Goal: Obtain resource: Download file/media

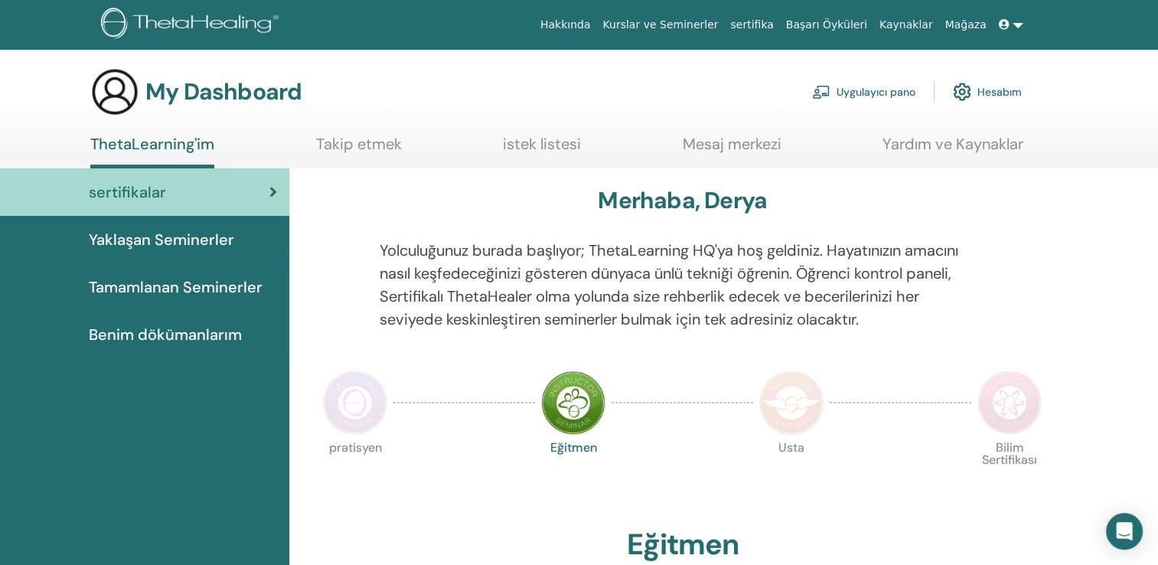
click at [1007, 92] on link "Hesabım" at bounding box center [987, 92] width 69 height 34
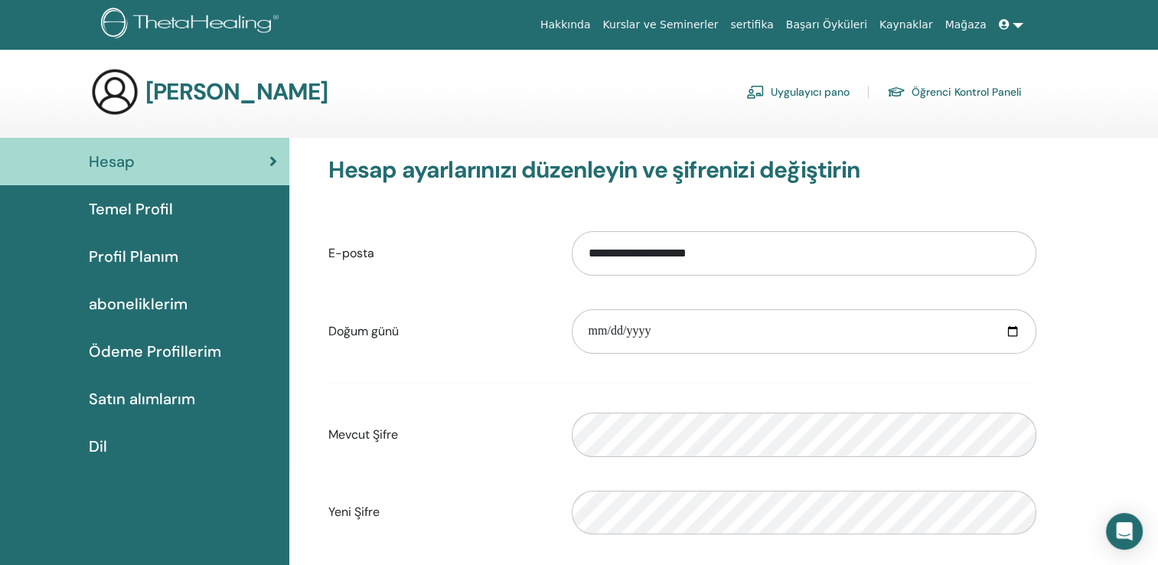
click at [139, 201] on span "Temel Profil" at bounding box center [131, 208] width 84 height 23
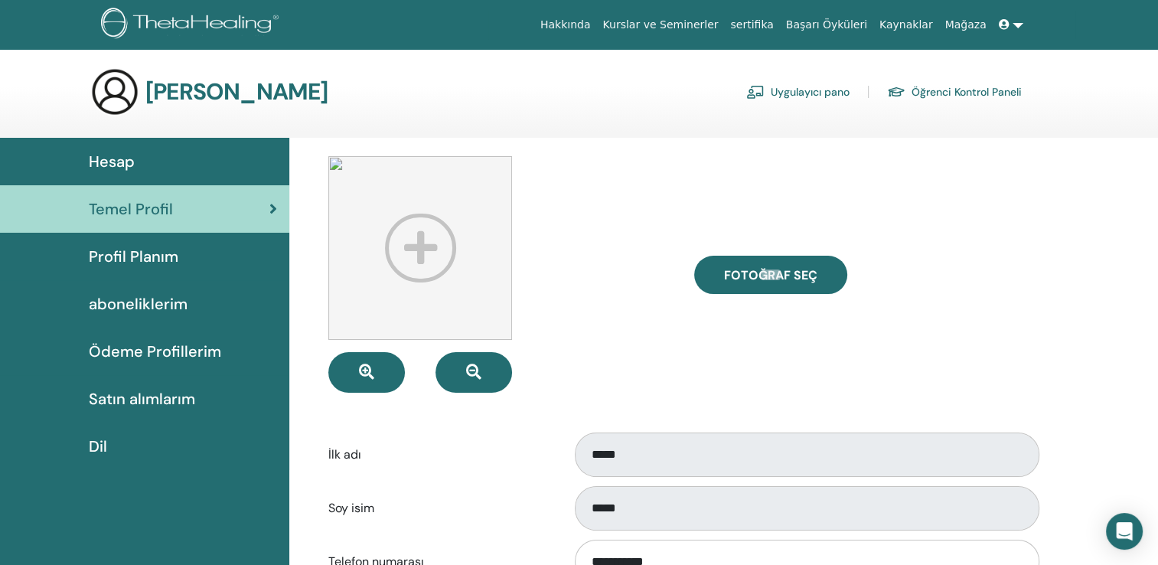
click at [775, 24] on link "sertifika" at bounding box center [751, 25] width 55 height 28
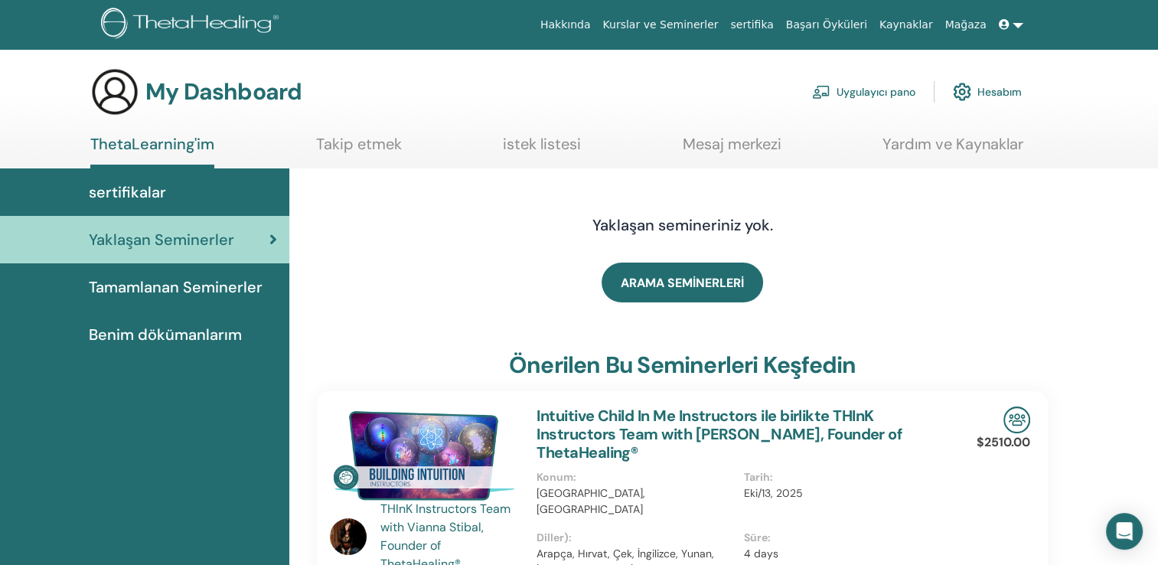
click at [147, 188] on span "sertifikalar" at bounding box center [127, 192] width 77 height 23
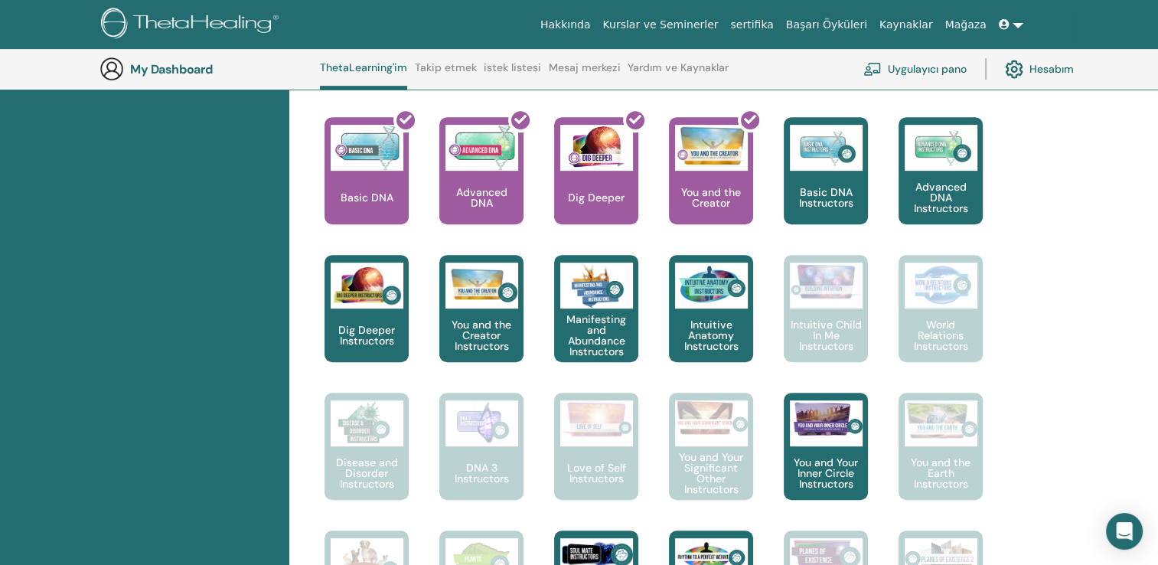
scroll to position [695, 0]
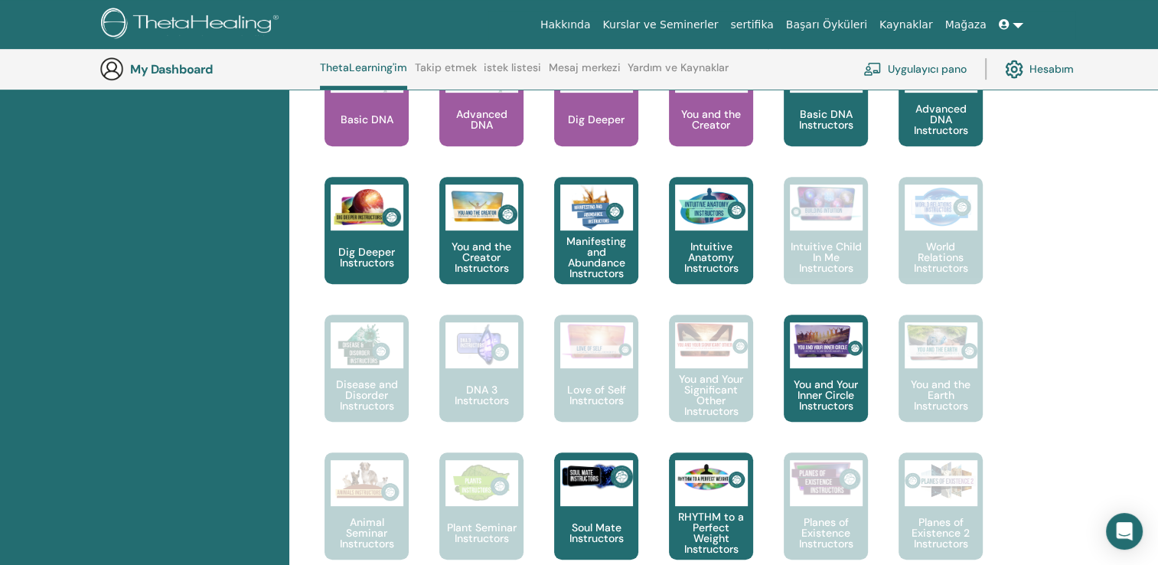
click at [1050, 67] on link "Hesabım" at bounding box center [1039, 69] width 69 height 34
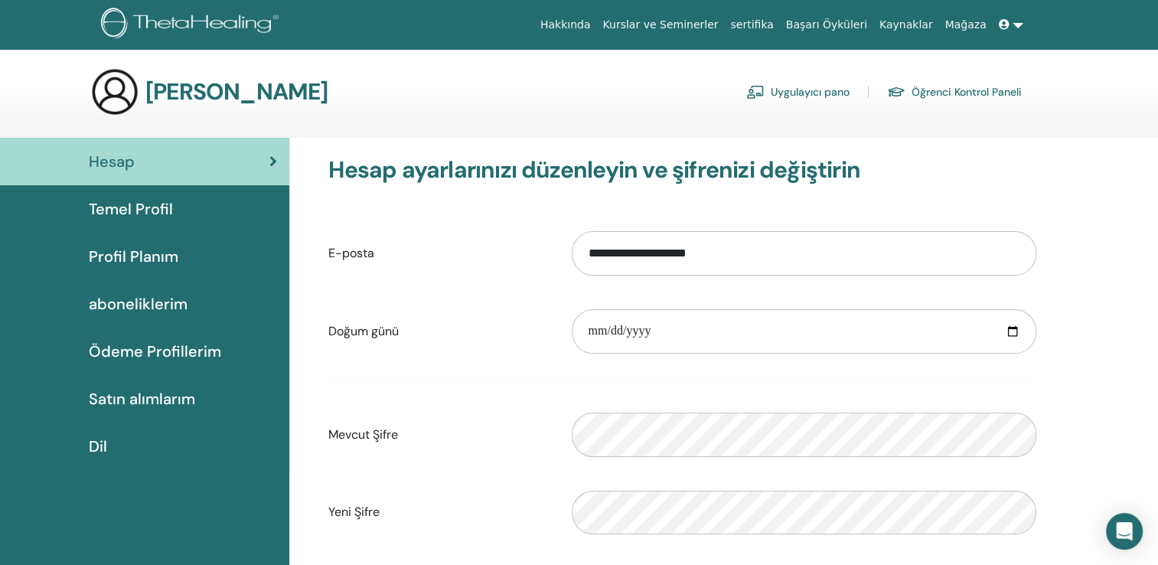
click at [1016, 24] on link at bounding box center [1011, 25] width 37 height 28
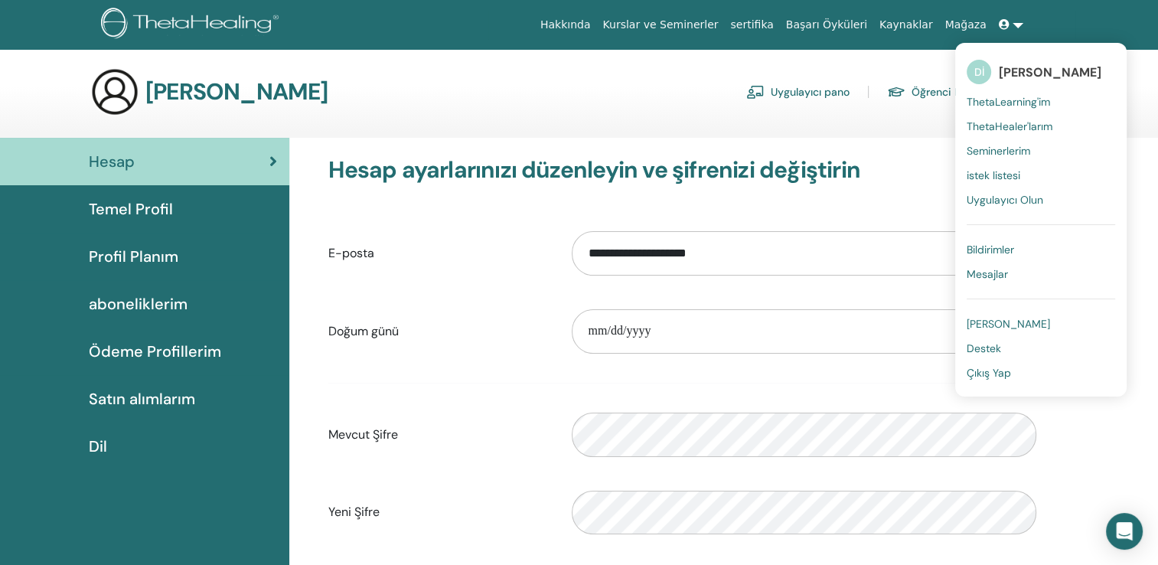
click at [1019, 105] on span "ThetaLearning'im" at bounding box center [1008, 102] width 83 height 14
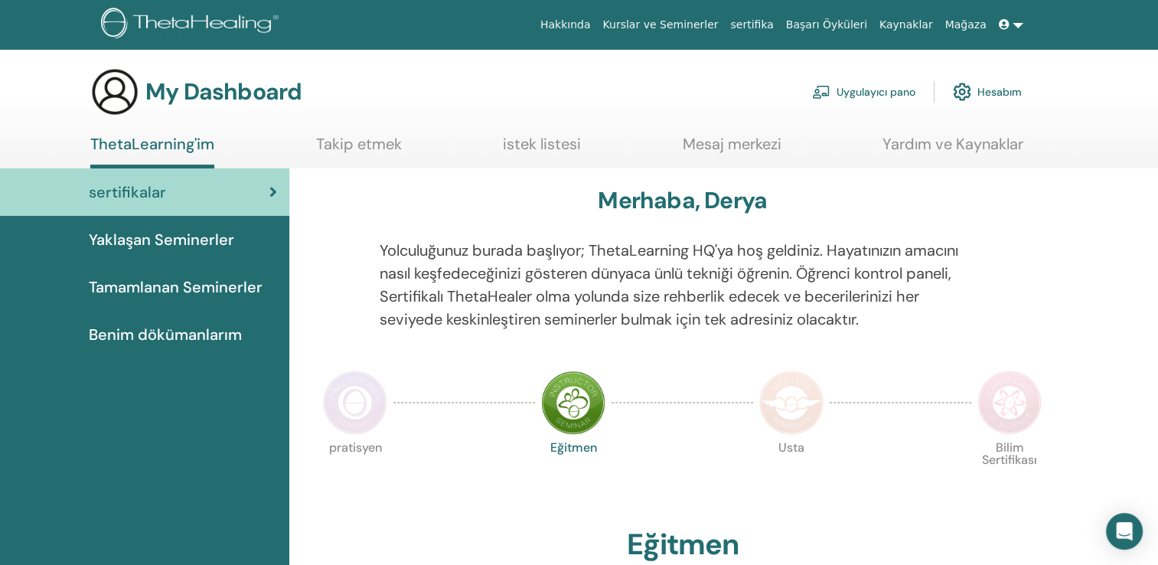
click at [281, 188] on link "sertifikalar" at bounding box center [144, 191] width 289 height 47
click at [197, 286] on span "Tamamlanan Seminerler" at bounding box center [176, 287] width 174 height 23
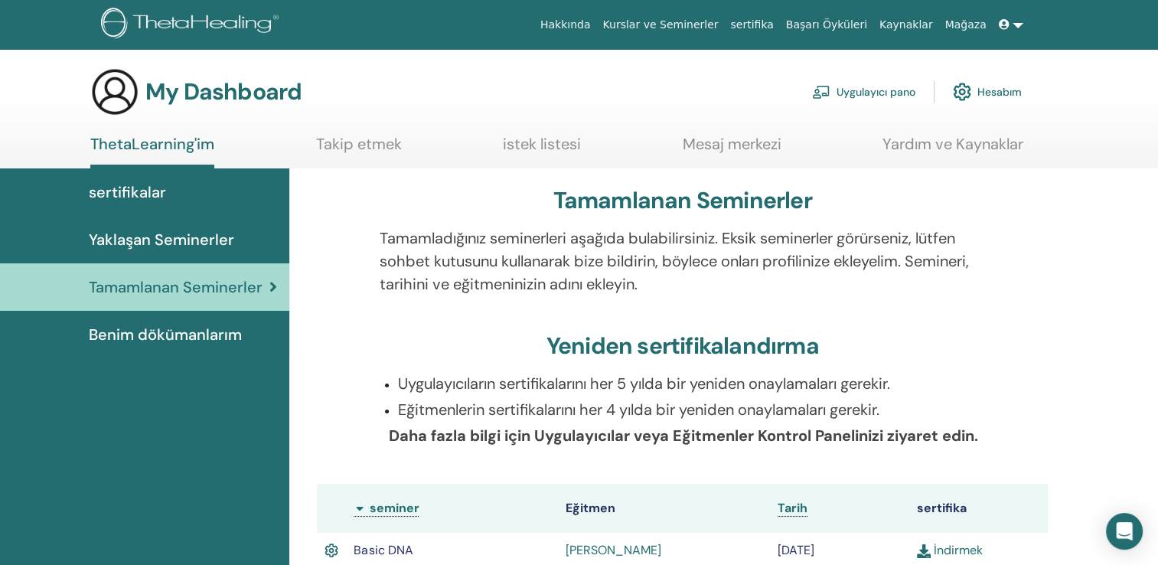
click at [178, 334] on span "Benim dökümanlarım" at bounding box center [165, 334] width 153 height 23
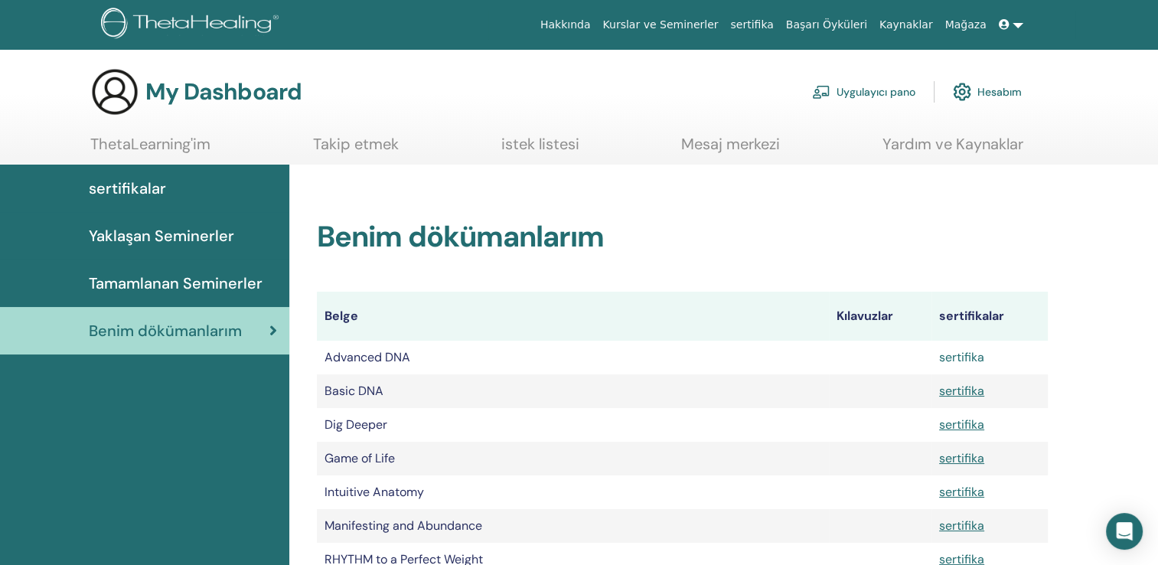
click at [974, 360] on link "sertifika" at bounding box center [961, 357] width 45 height 16
